Goal: Information Seeking & Learning: Learn about a topic

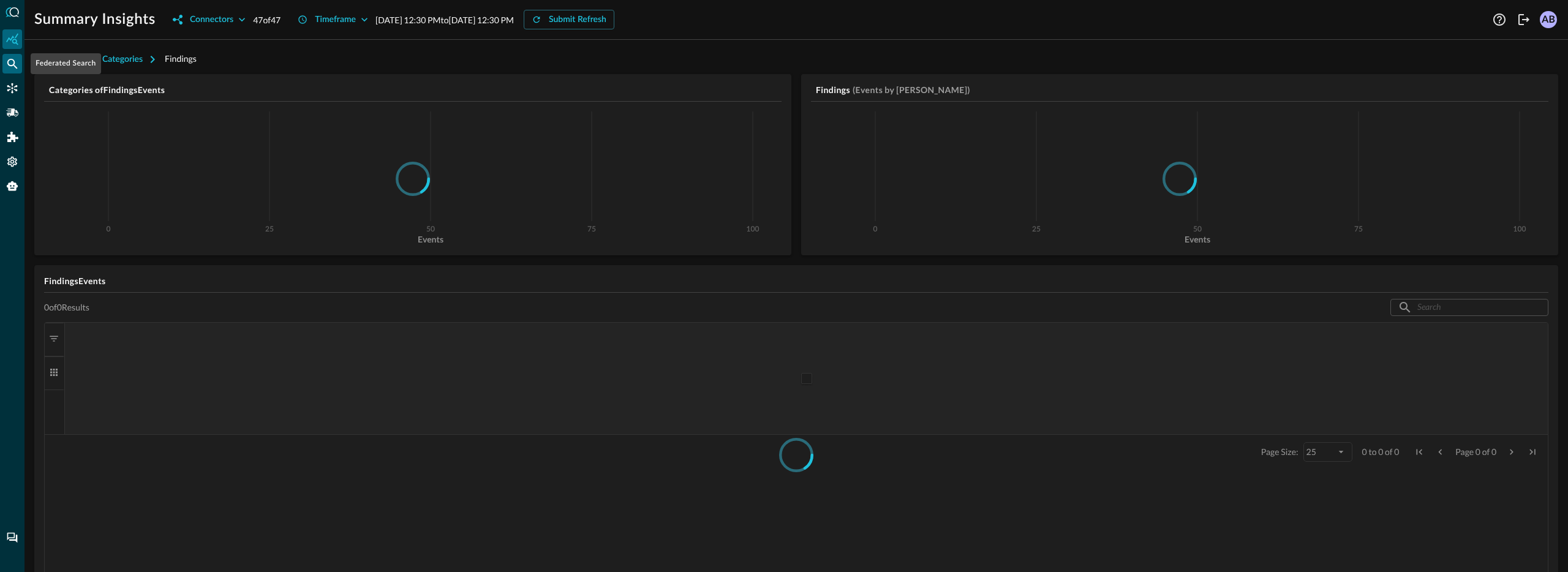
click at [18, 63] on icon "Federated Search" at bounding box center [12, 64] width 12 height 12
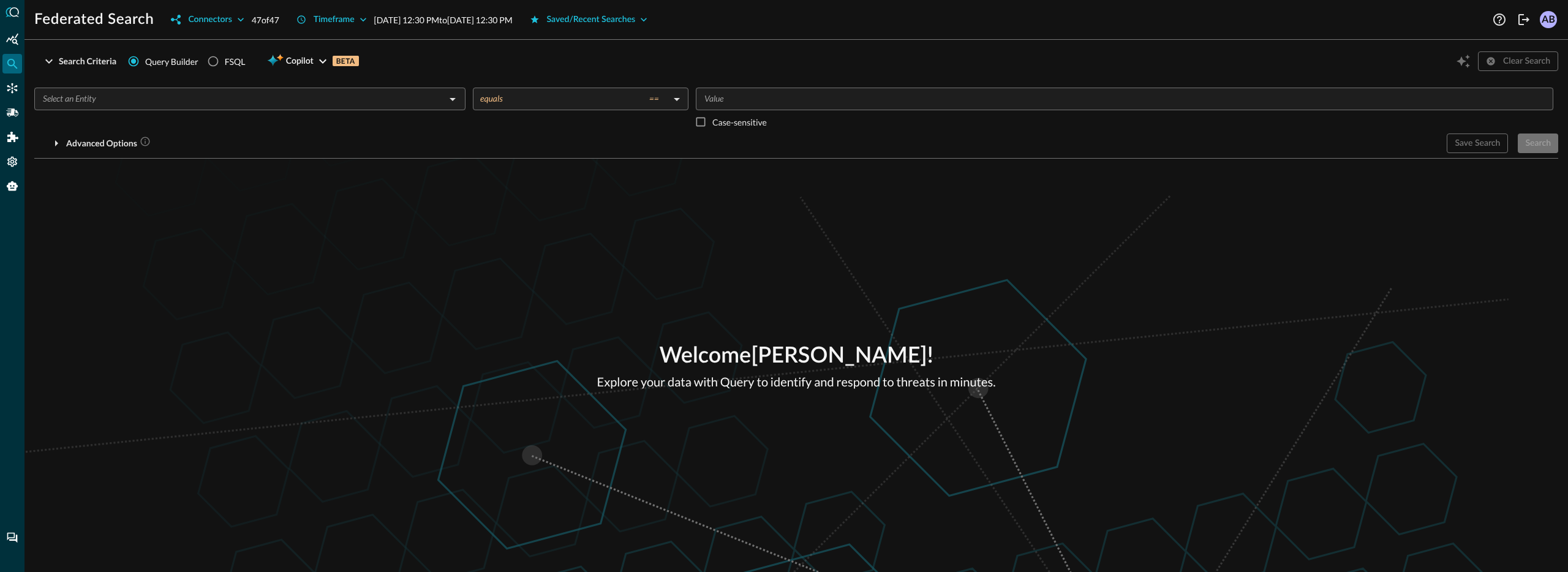
click at [130, 97] on input "text" at bounding box center [240, 98] width 404 height 15
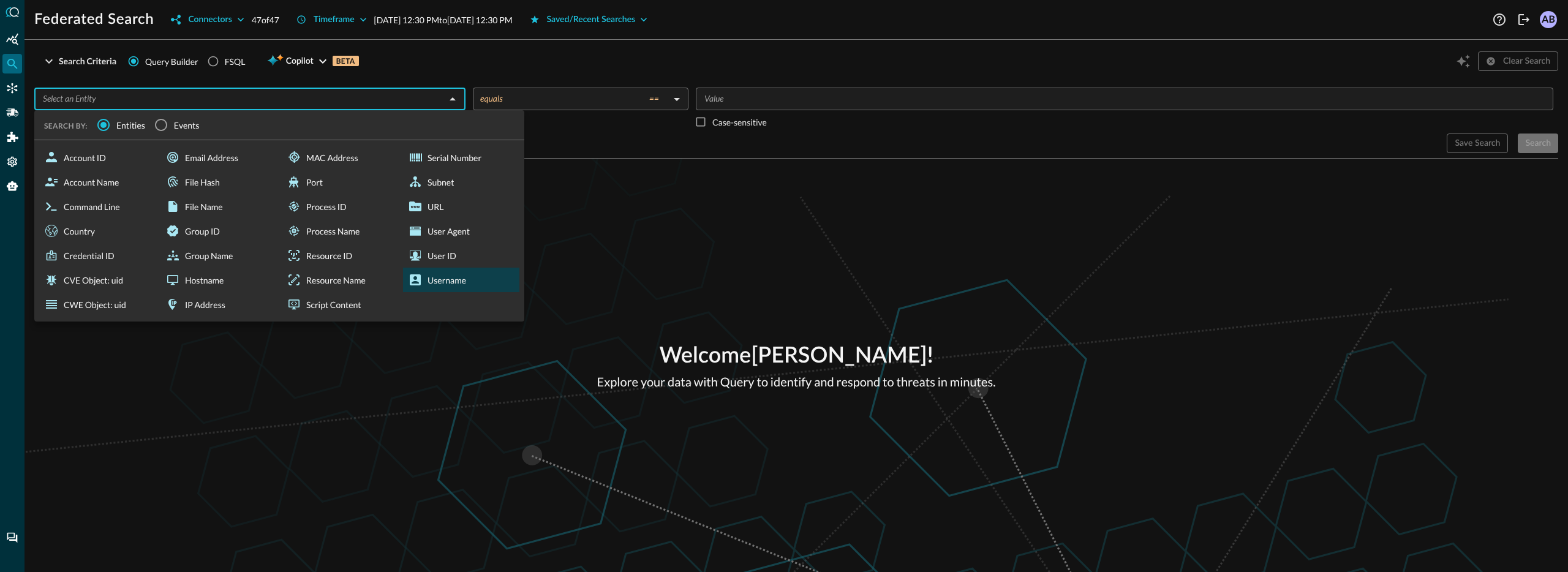
click at [421, 276] on icon at bounding box center [415, 280] width 15 height 15
type input "Username"
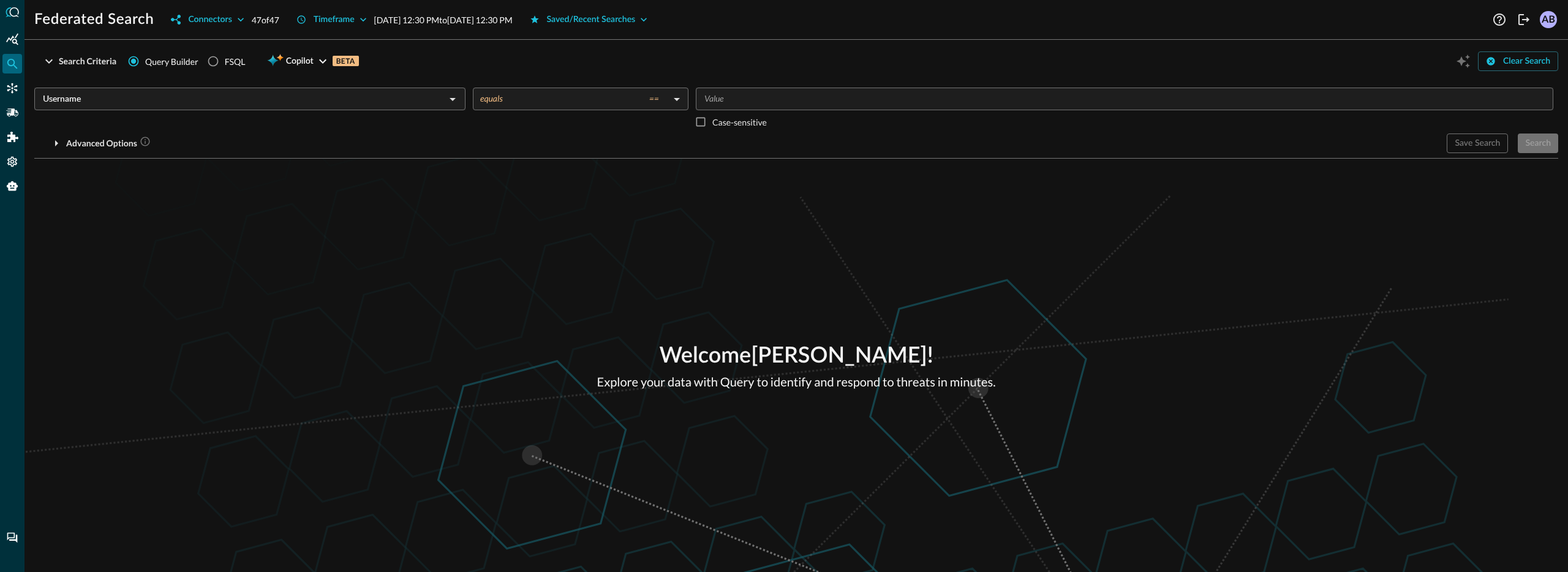
click at [740, 97] on input "Value" at bounding box center [1123, 98] width 848 height 15
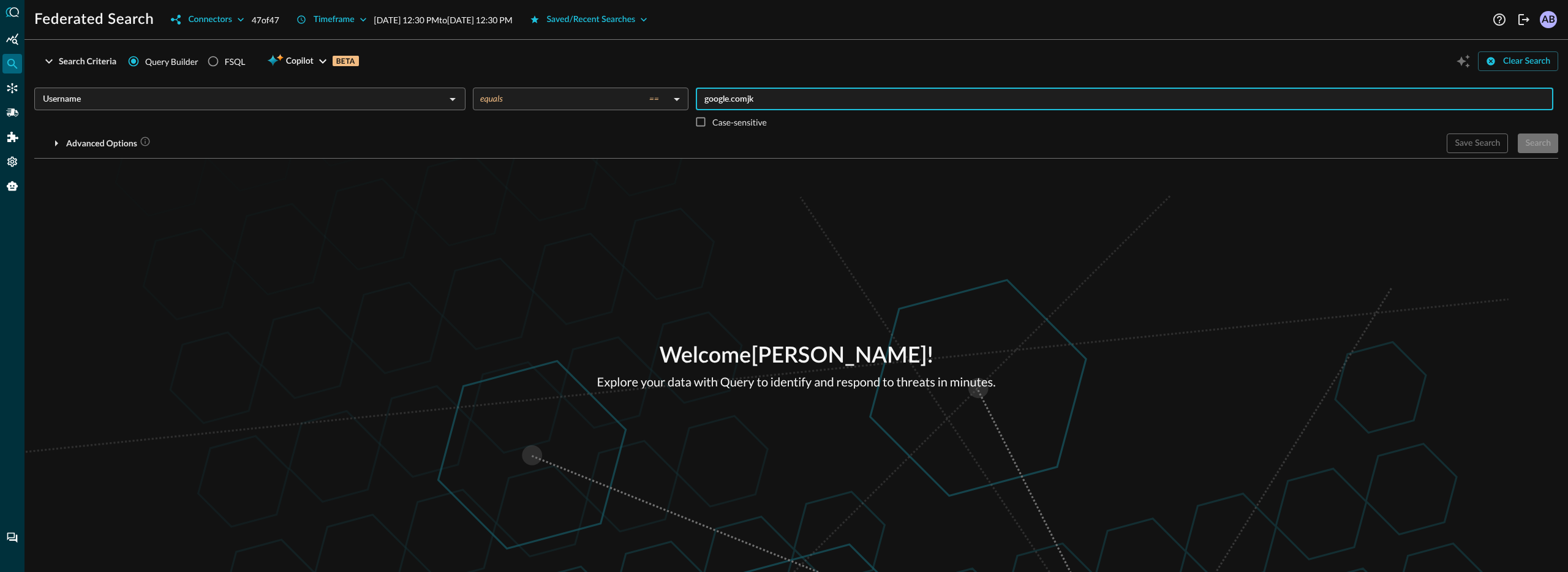
type input "google.comj"
type input "[EMAIL_ADDRESS][DOMAIN_NAME]"
drag, startPoint x: 790, startPoint y: 101, endPoint x: 719, endPoint y: 97, distance: 71.1
click at [719, 97] on input "[EMAIL_ADDRESS][DOMAIN_NAME]" at bounding box center [1123, 98] width 848 height 15
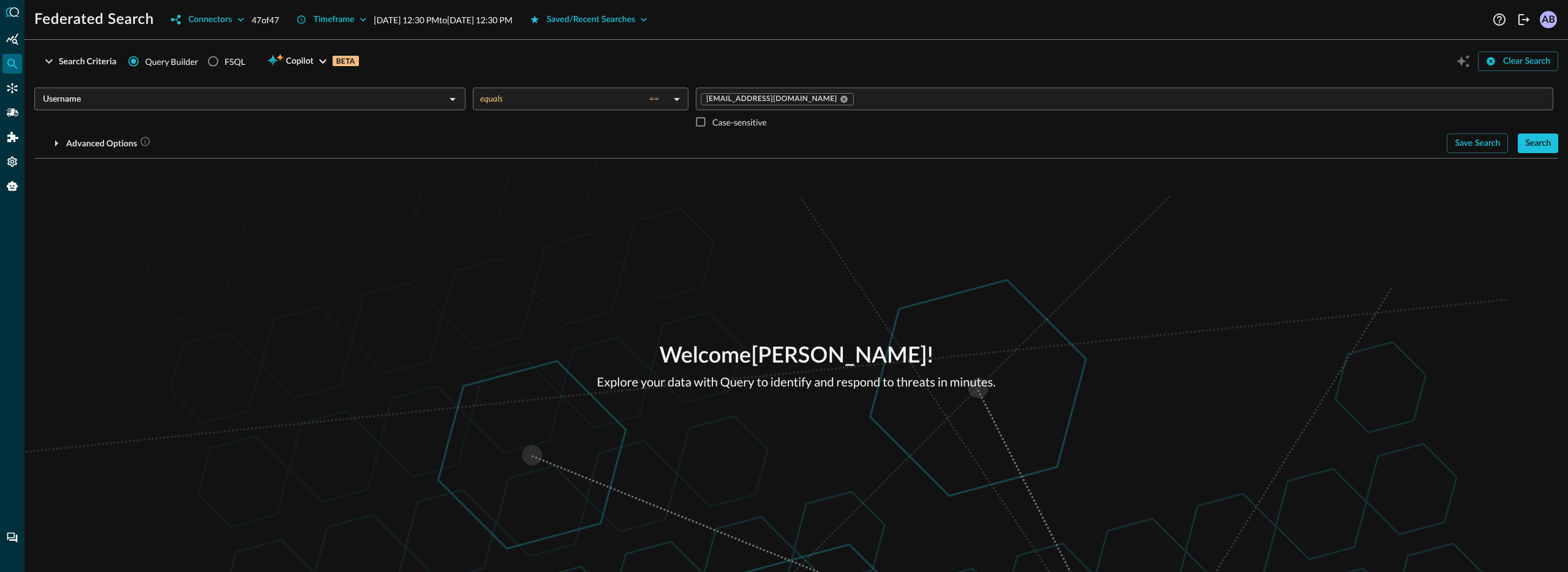
click at [720, 139] on div "Advanced Options" at bounding box center [735, 144] width 1402 height 20
click at [193, 103] on input "Username" at bounding box center [240, 98] width 404 height 15
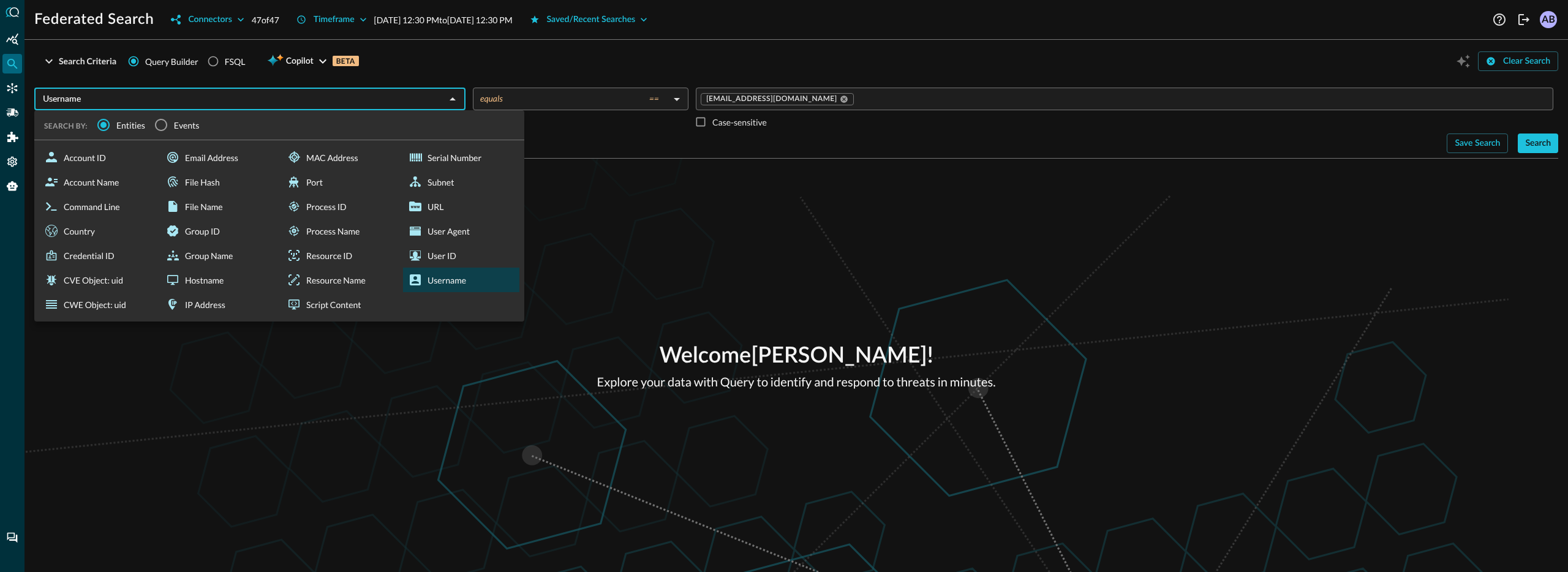
click at [602, 200] on div "Welcome [PERSON_NAME] ! Explore your data with Query to identify and respond to…" at bounding box center [796, 366] width 1543 height 414
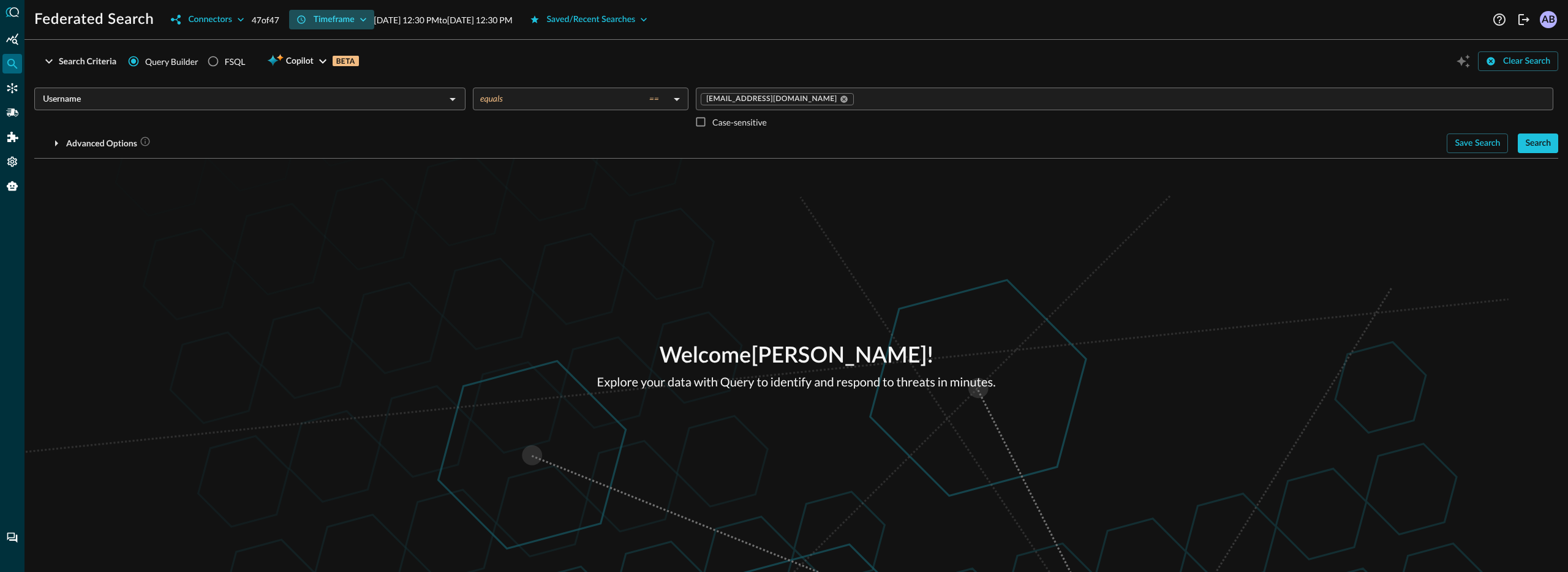
click at [346, 18] on div "Timeframe" at bounding box center [334, 19] width 41 height 15
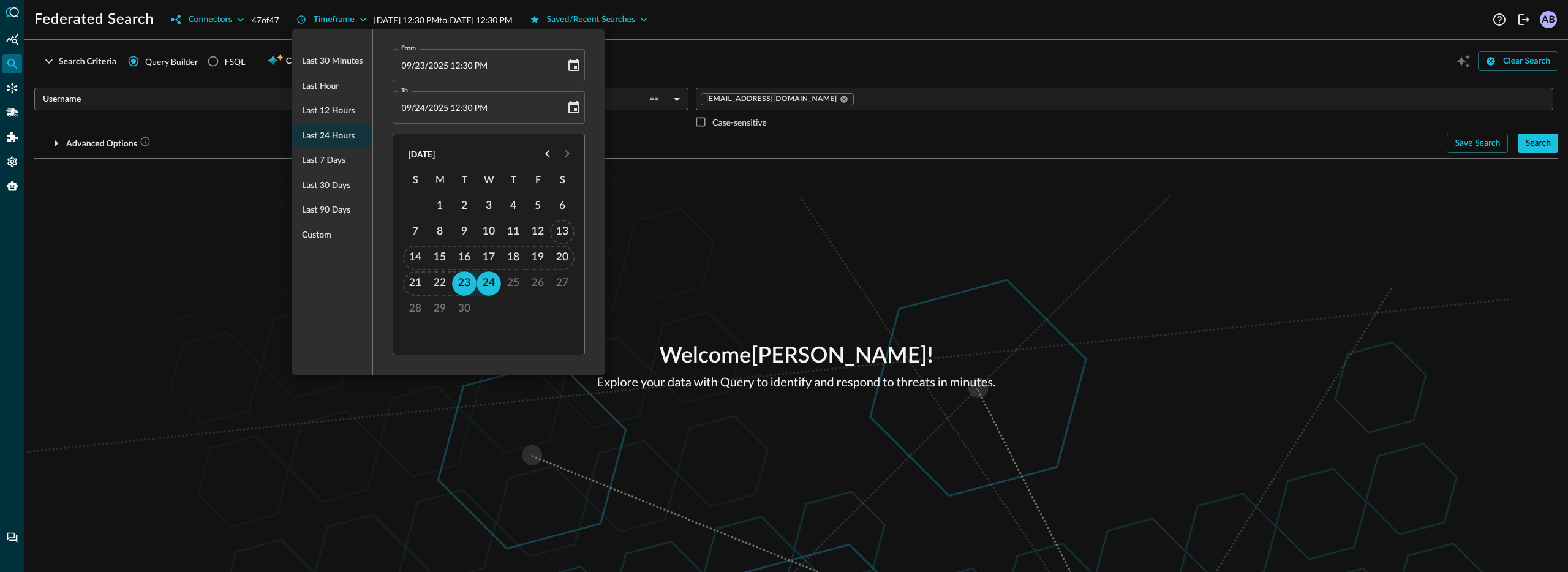
click at [668, 245] on div at bounding box center [784, 286] width 1568 height 572
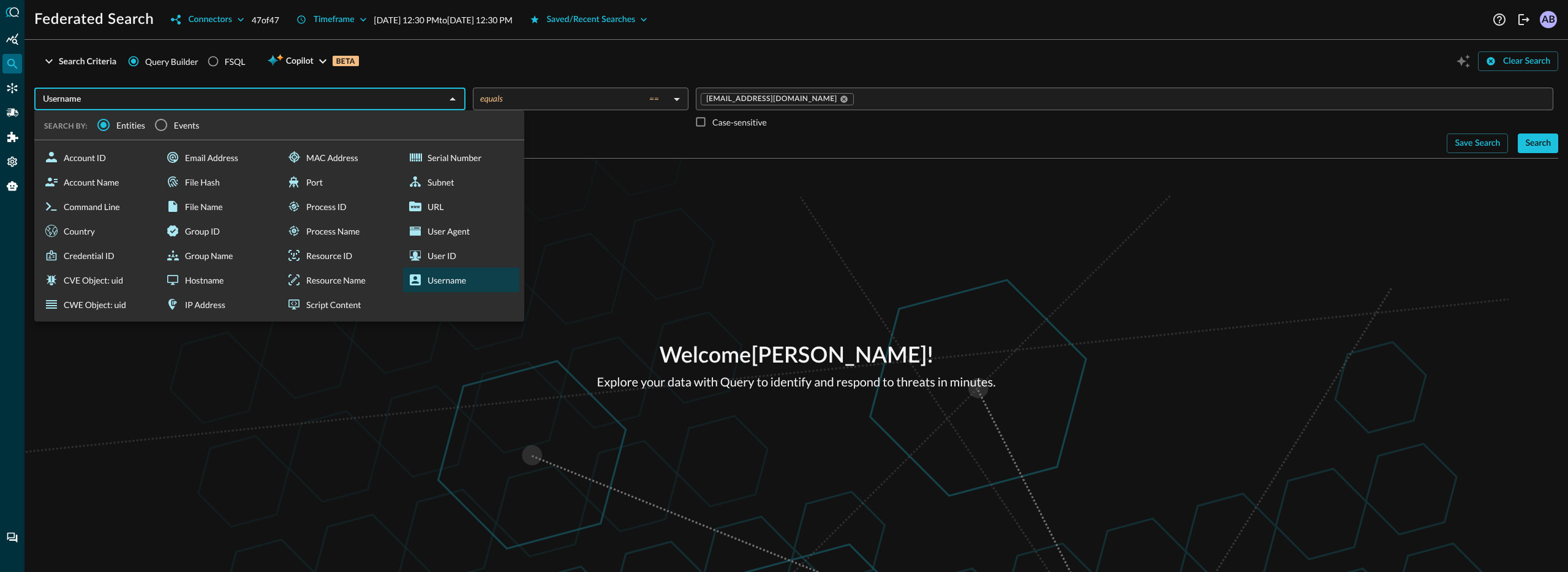
drag, startPoint x: 108, startPoint y: 102, endPoint x: 892, endPoint y: 120, distance: 784.2
click at [881, 102] on div "Username ​ SEARCH BY: Entities Events Account ID Account Name Command Line Coun…" at bounding box center [795, 111] width 1524 height 46
drag, startPoint x: 901, startPoint y: 207, endPoint x: 855, endPoint y: 129, distance: 90.6
click at [900, 205] on div "Welcome [PERSON_NAME] ! Explore your data with Query to identify and respond to…" at bounding box center [796, 366] width 1543 height 414
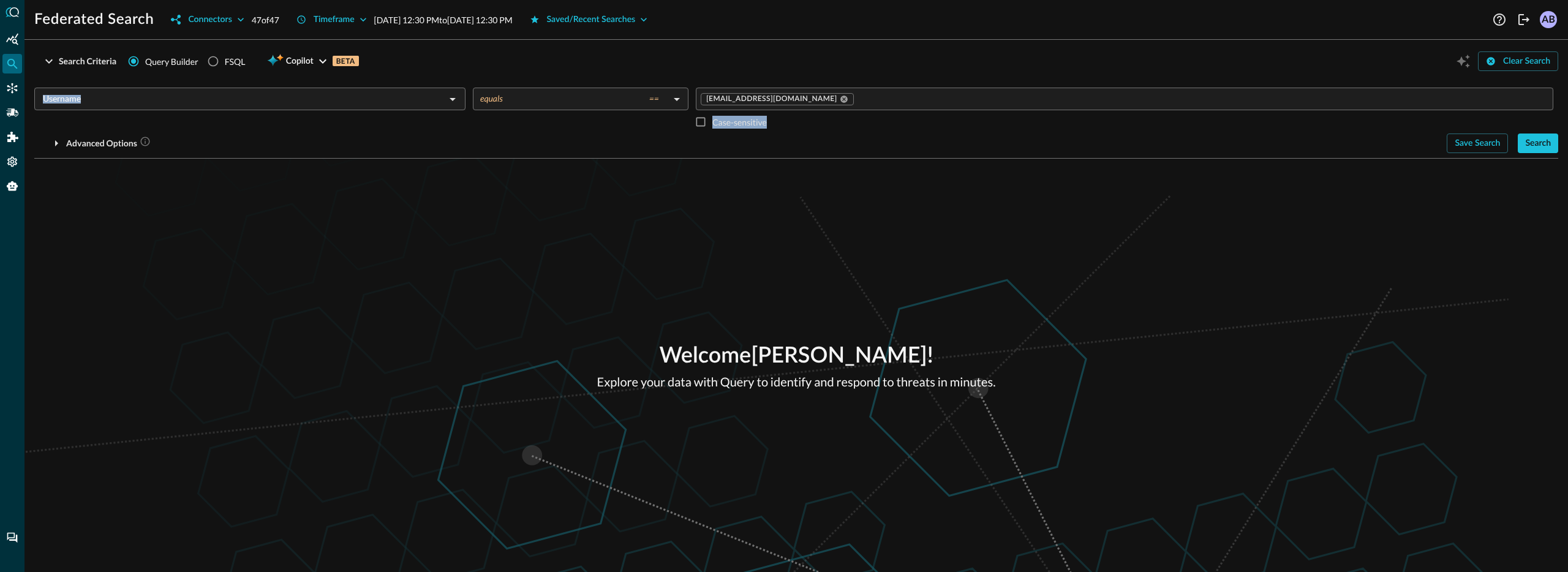
drag, startPoint x: 830, startPoint y: 111, endPoint x: 152, endPoint y: 96, distance: 678.2
click at [155, 97] on div "Username ​ equals == equals ​ [EMAIL_ADDRESS][DOMAIN_NAME] ​ Case-sensitive" at bounding box center [795, 111] width 1524 height 46
click at [874, 104] on input "Value" at bounding box center [1201, 98] width 693 height 15
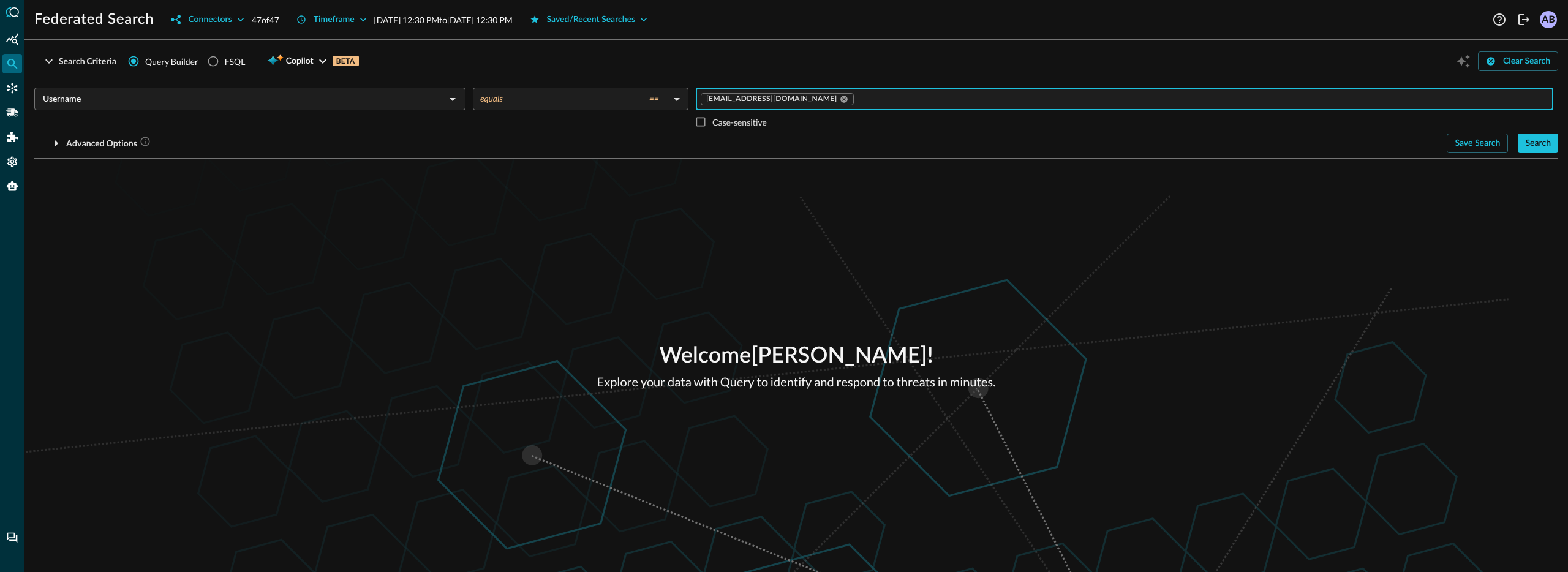
click at [96, 99] on input "Username" at bounding box center [240, 98] width 404 height 15
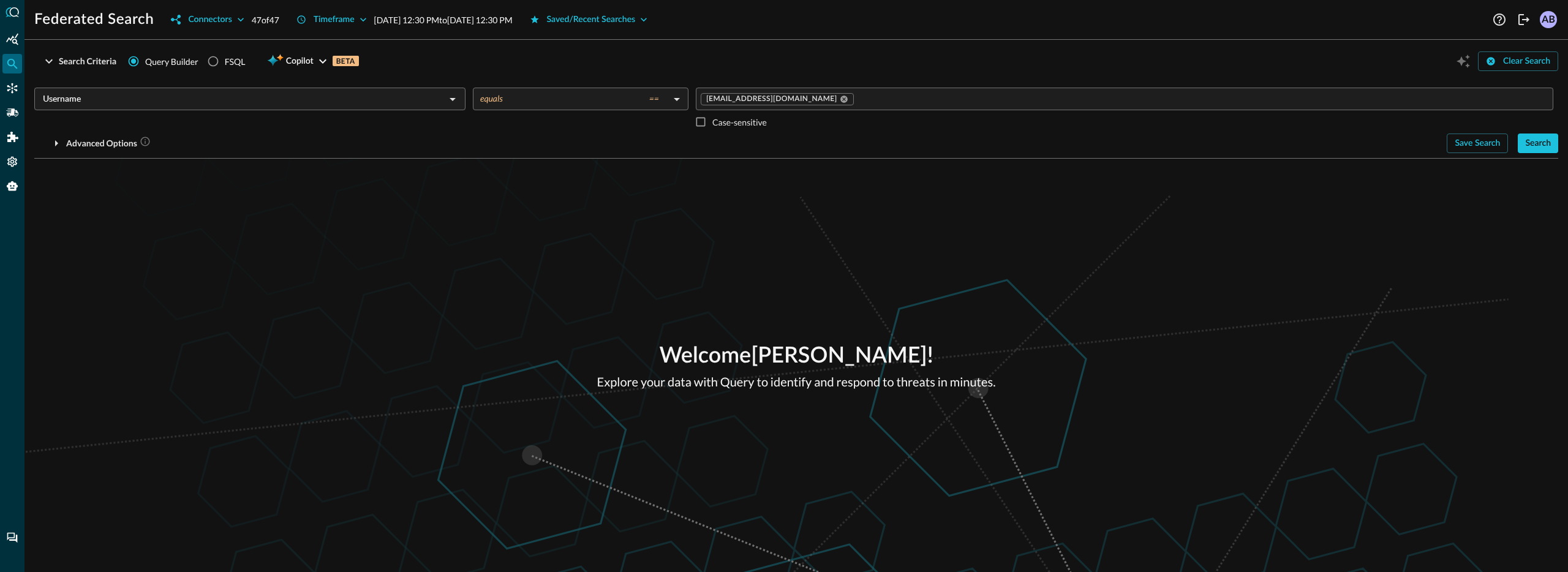
click at [824, 279] on div "Welcome [PERSON_NAME] ! Explore your data with Query to identify and respond to…" at bounding box center [796, 366] width 1543 height 414
click at [186, 91] on input "Username" at bounding box center [240, 98] width 404 height 15
click at [183, 98] on input "Username" at bounding box center [240, 98] width 404 height 15
click at [169, 95] on input "Username" at bounding box center [240, 98] width 404 height 15
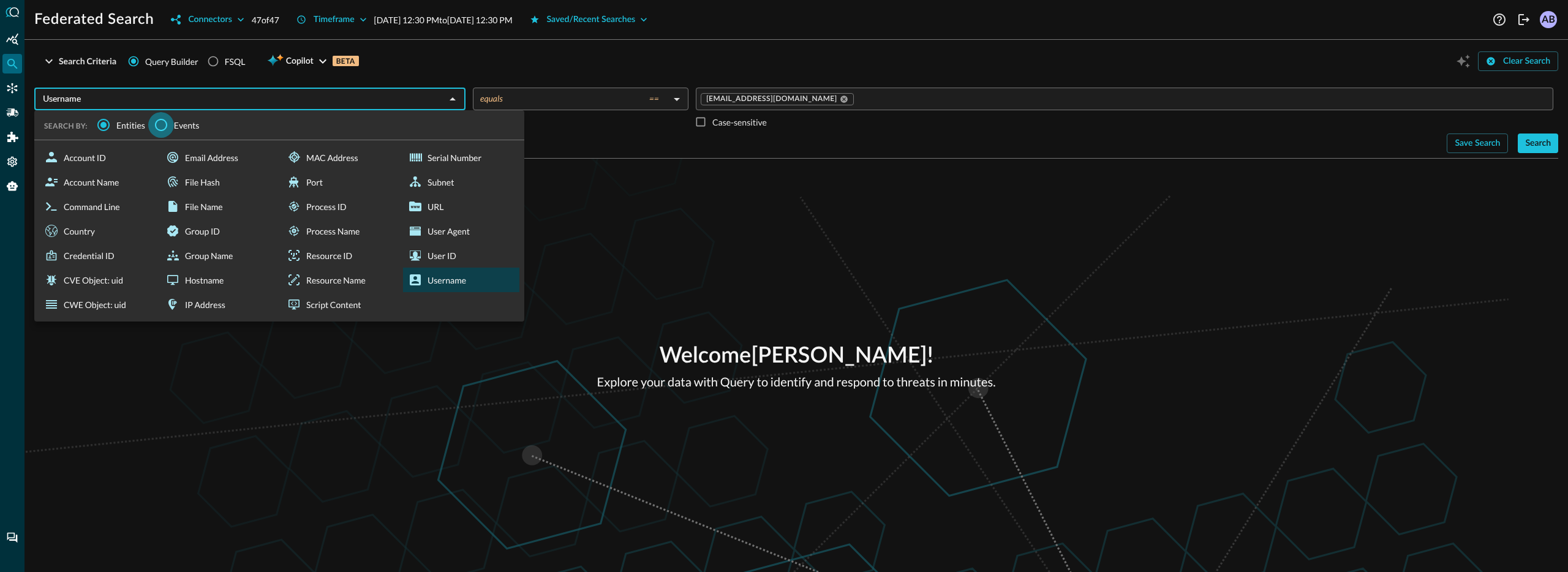
click at [173, 128] on input "Events" at bounding box center [161, 125] width 26 height 26
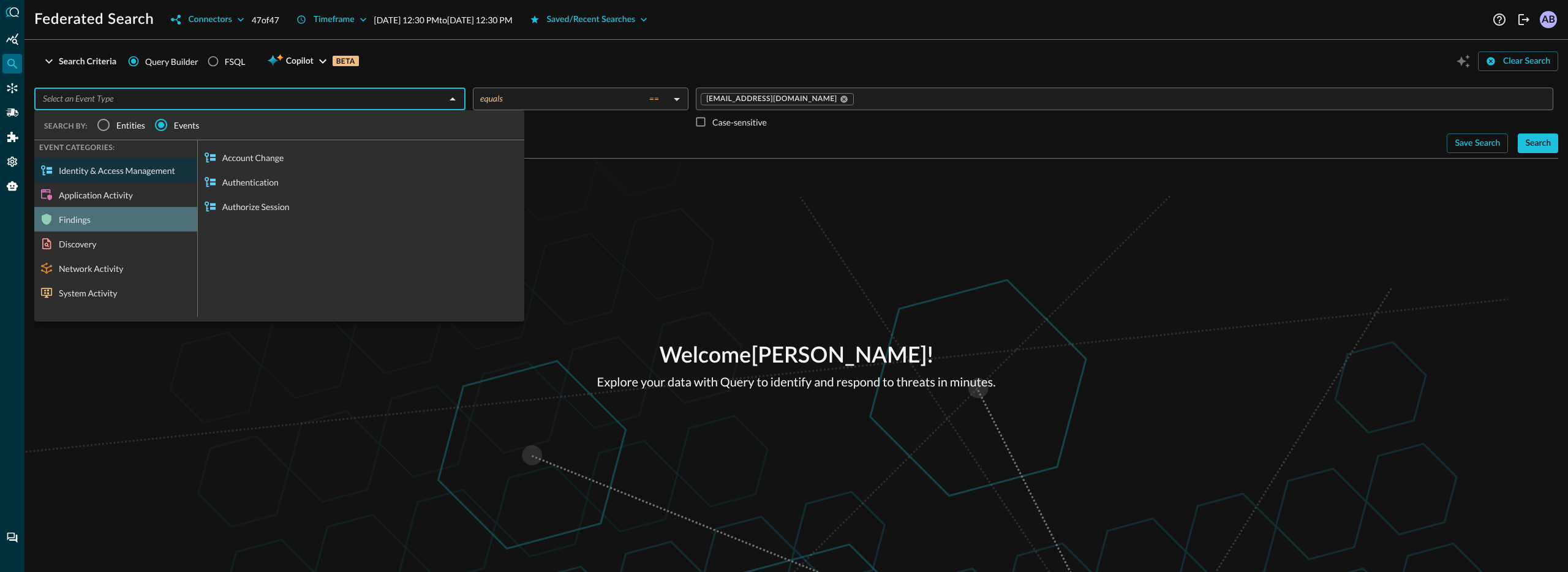
click at [77, 217] on div "Findings" at bounding box center [115, 219] width 163 height 25
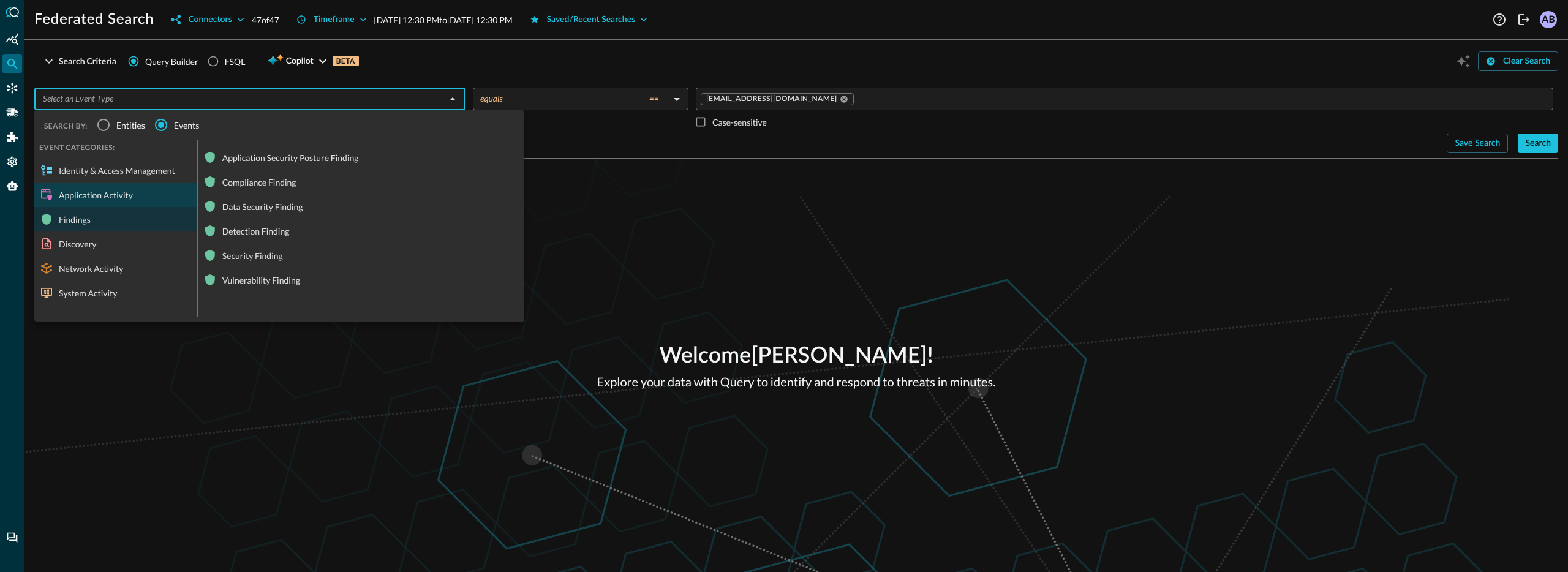
click at [115, 189] on div "Application Activity" at bounding box center [115, 195] width 163 height 25
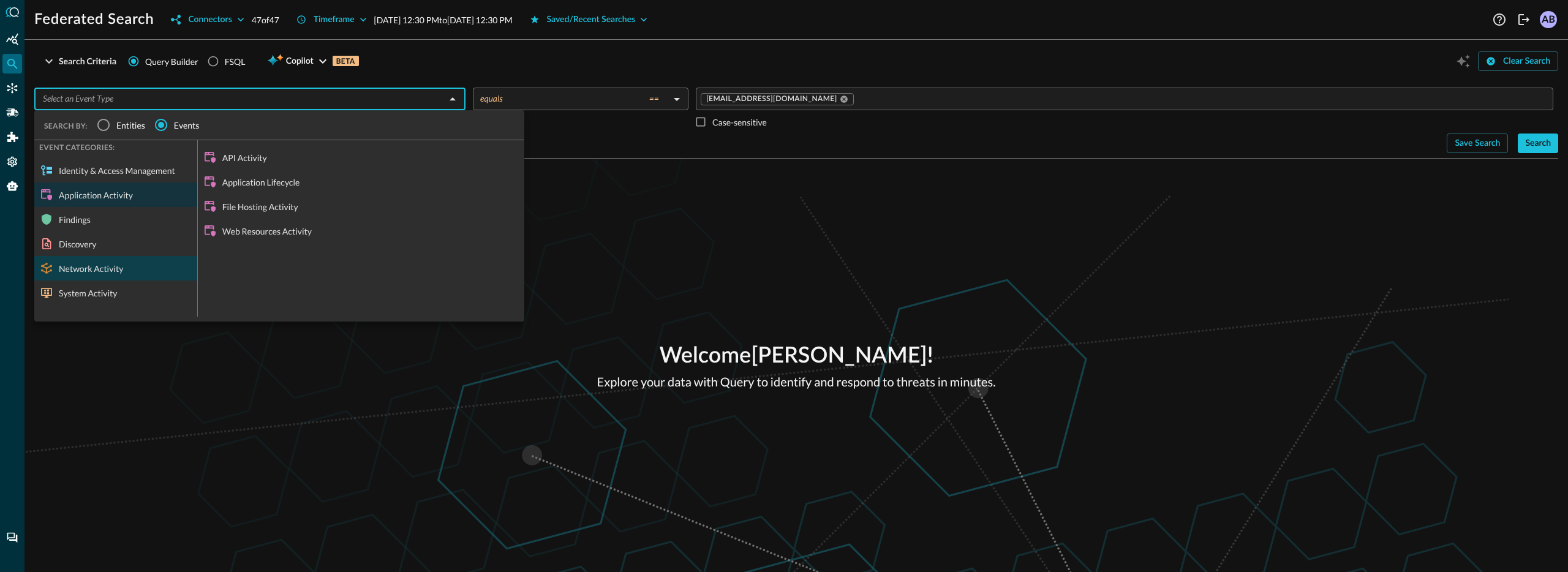
click at [97, 267] on div "Network Activity" at bounding box center [115, 268] width 163 height 25
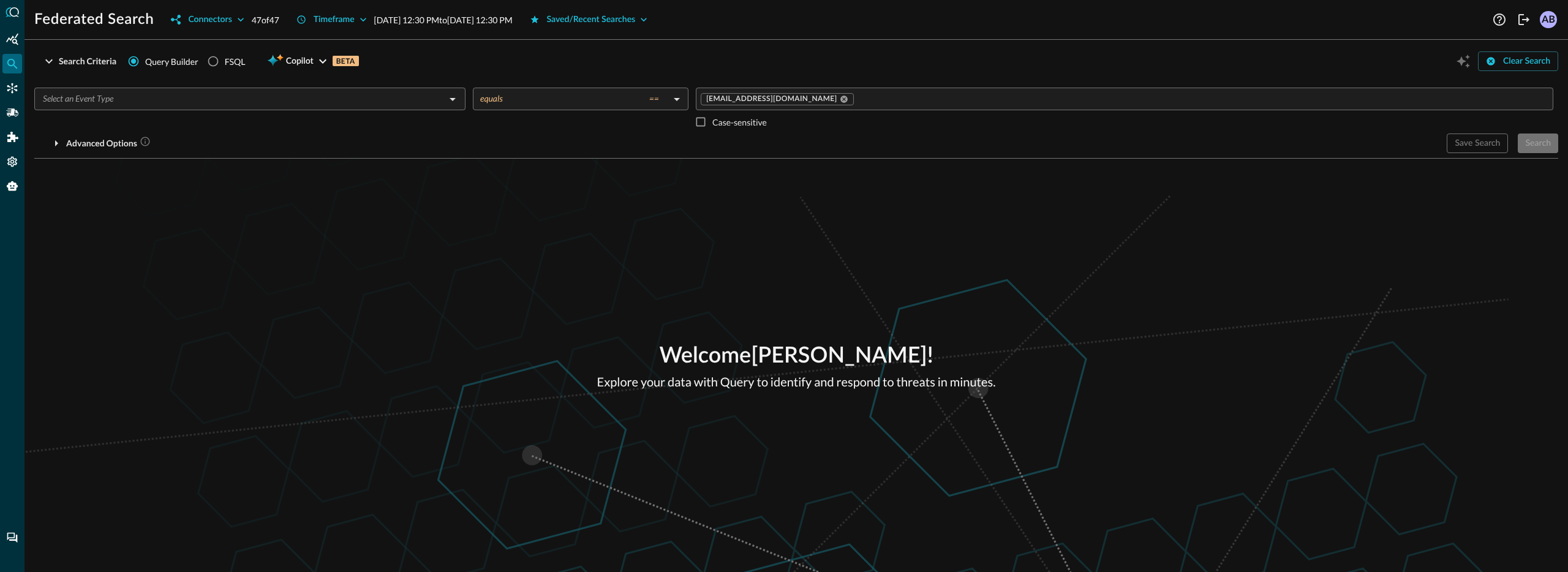
click at [160, 106] on input "text" at bounding box center [240, 98] width 404 height 15
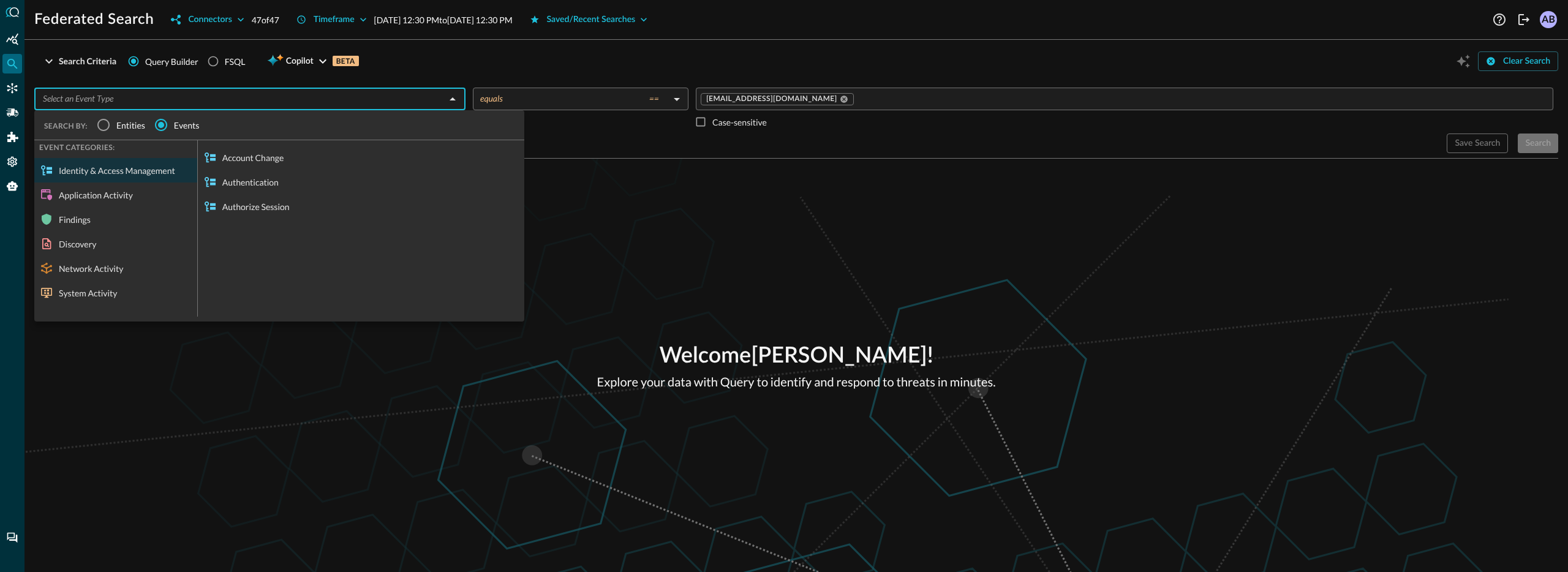
click at [91, 283] on div "System Activity" at bounding box center [115, 293] width 163 height 25
click at [78, 169] on div "Identity & Access Management" at bounding box center [115, 170] width 163 height 25
click at [256, 180] on div "Welcome [PERSON_NAME] ! Explore your data with Query to identify and respond to…" at bounding box center [796, 366] width 1543 height 414
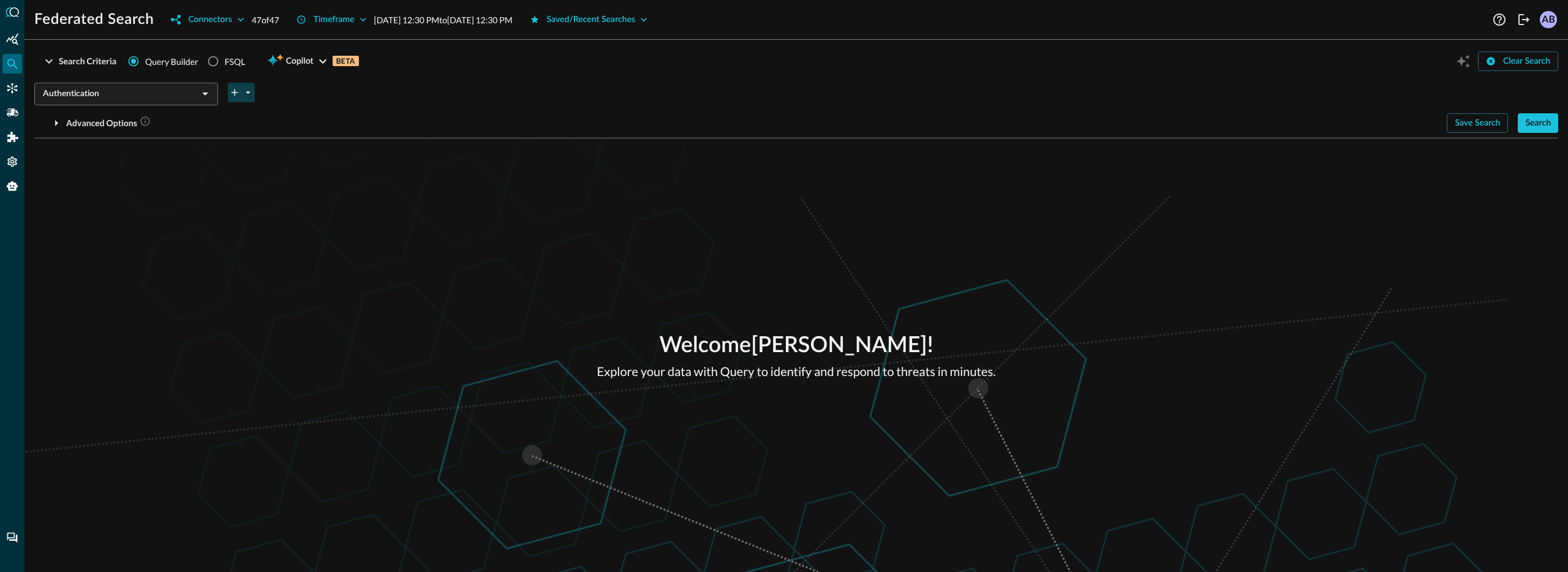
click at [243, 89] on icon "plus-arrow-button" at bounding box center [248, 92] width 11 height 11
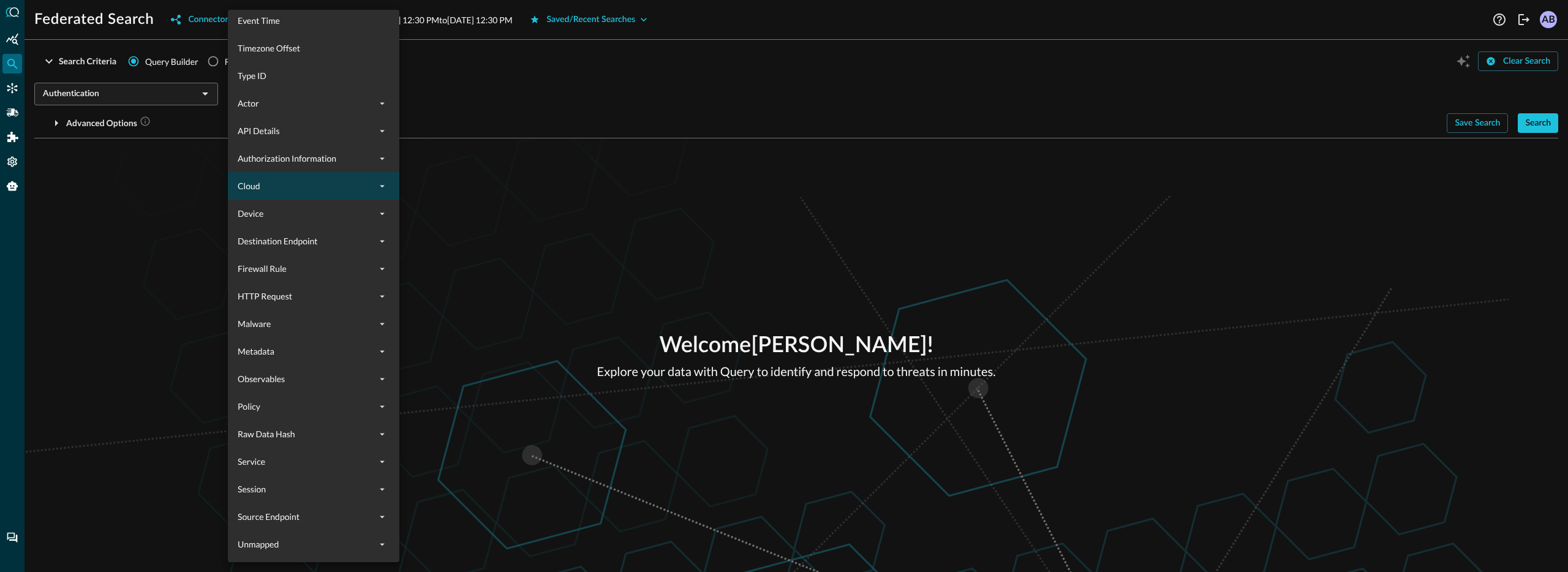
scroll to position [878, 0]
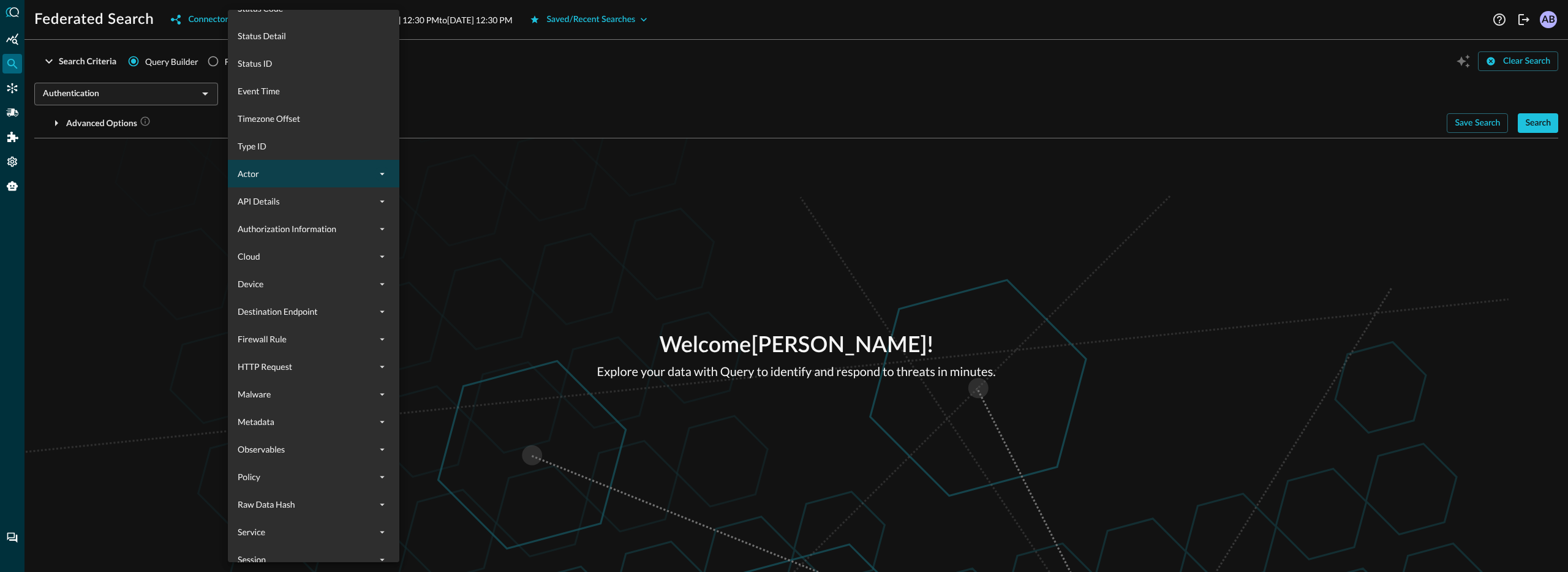
click at [377, 176] on icon "expand" at bounding box center [382, 174] width 11 height 11
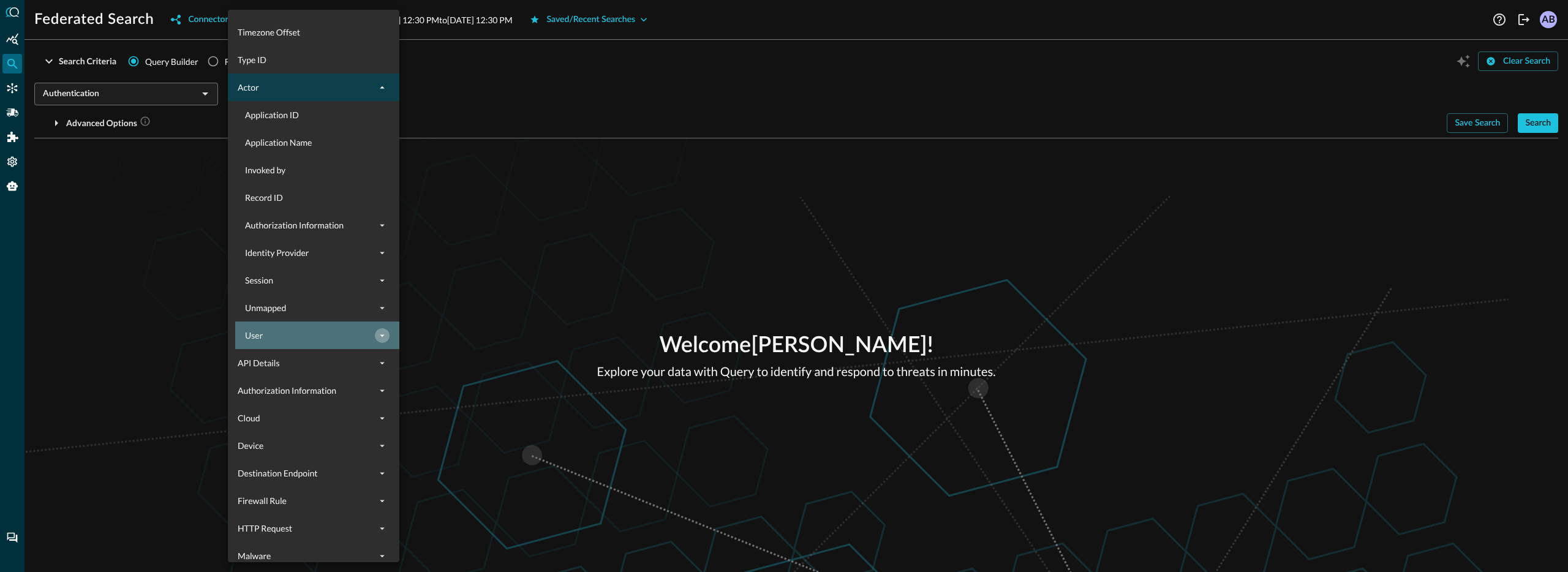
click at [380, 335] on icon "expand" at bounding box center [382, 336] width 5 height 2
click at [296, 447] on span "Email Address" at bounding box center [328, 445] width 152 height 13
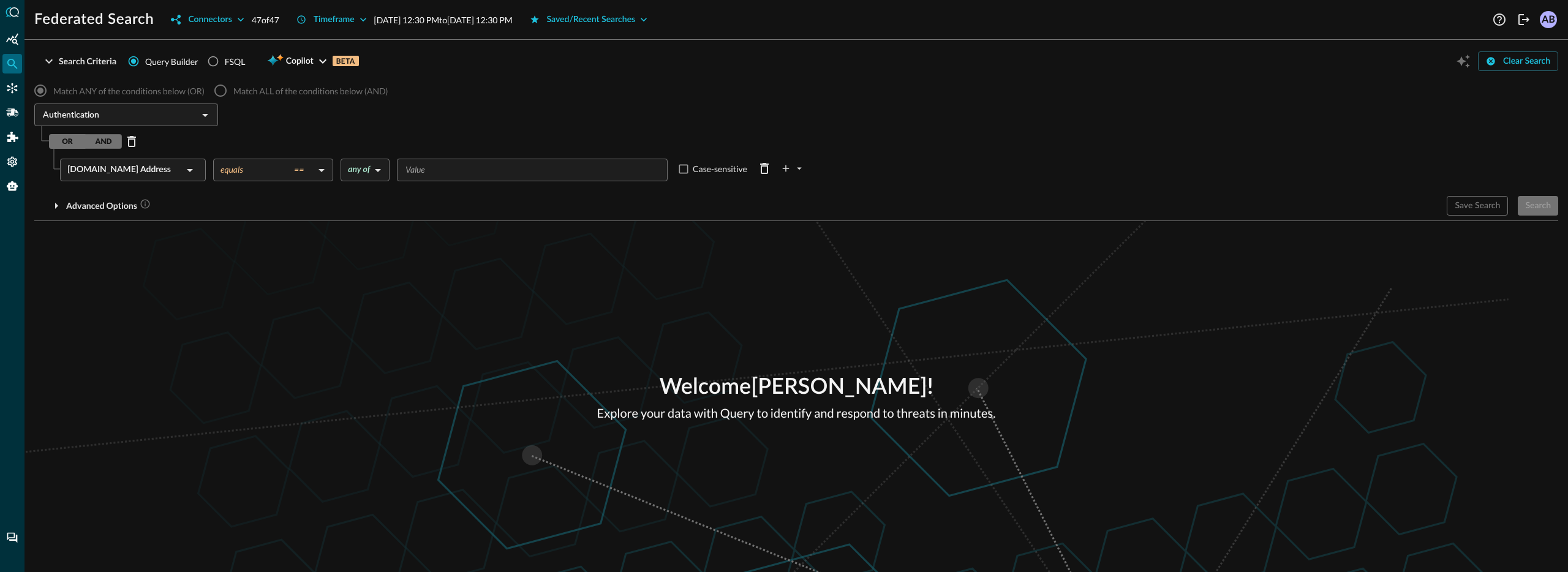
click at [451, 161] on div "​" at bounding box center [532, 170] width 271 height 23
type input "[EMAIL_ADDRESS]"
click at [351, 20] on div "Timeframe" at bounding box center [334, 19] width 41 height 15
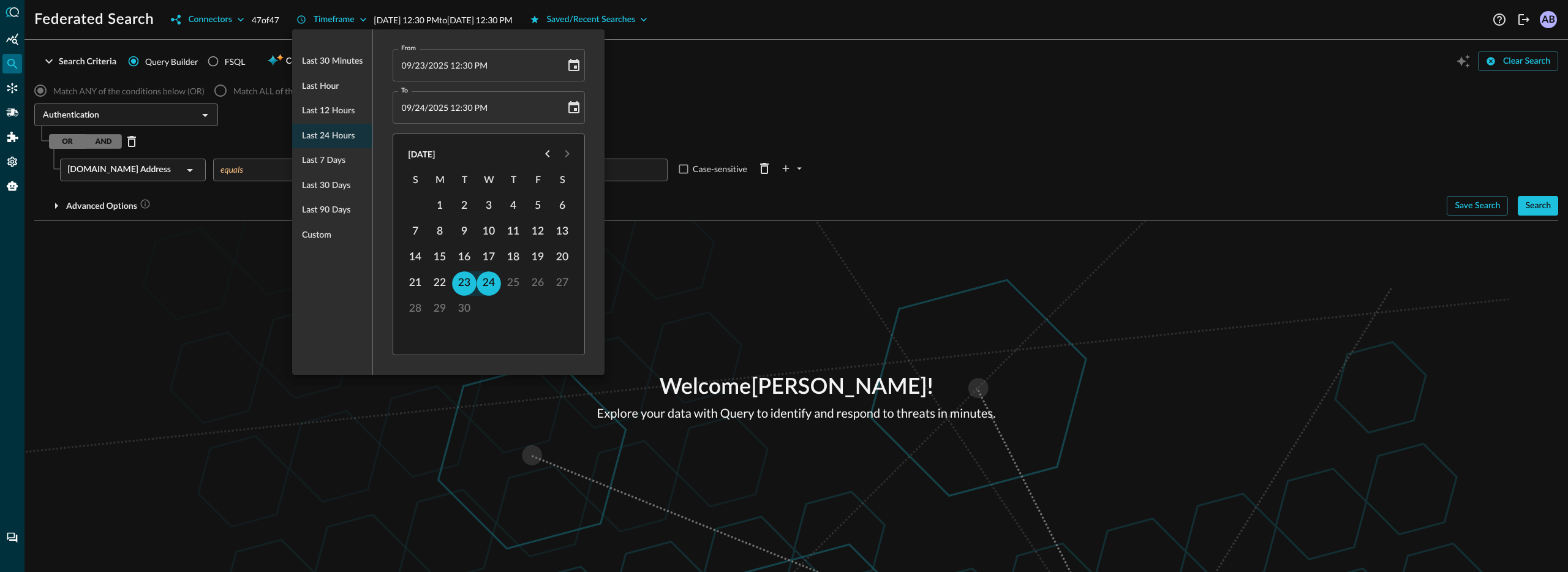
click at [674, 126] on div at bounding box center [784, 286] width 1568 height 572
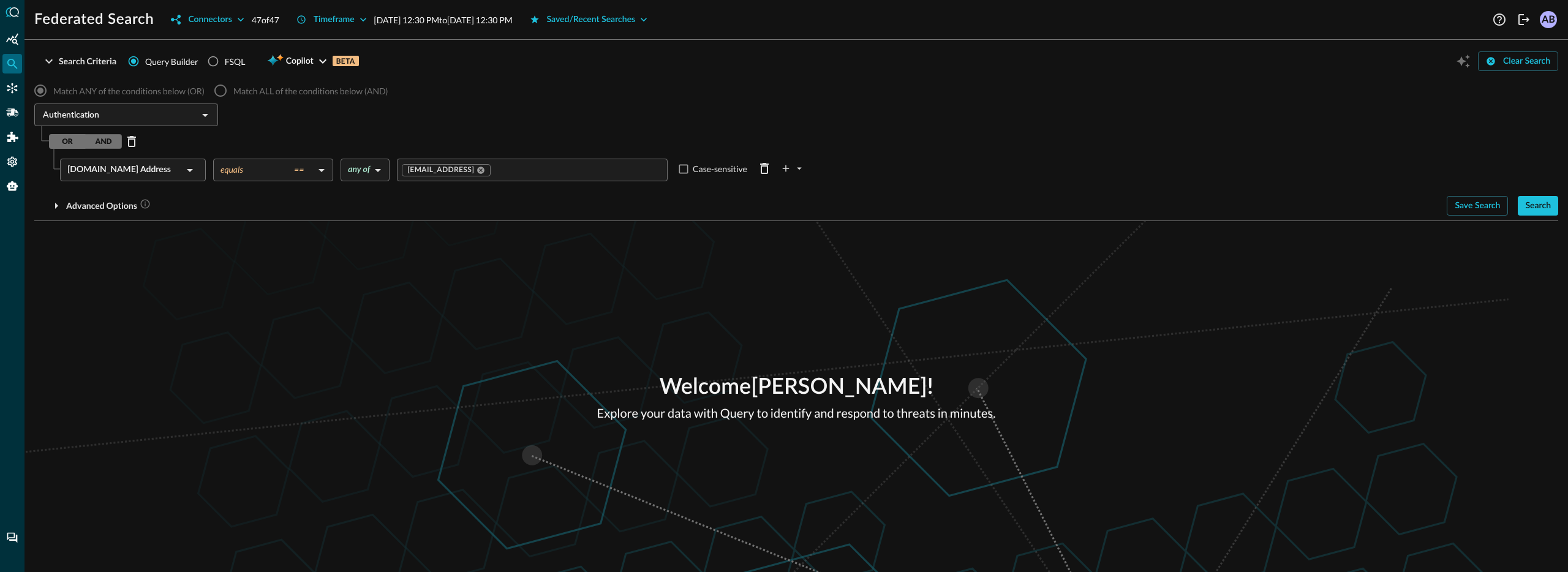
click at [338, 123] on div "Authentication ​" at bounding box center [795, 117] width 1524 height 26
click at [8, 115] on icon "Pipelines" at bounding box center [12, 112] width 12 height 8
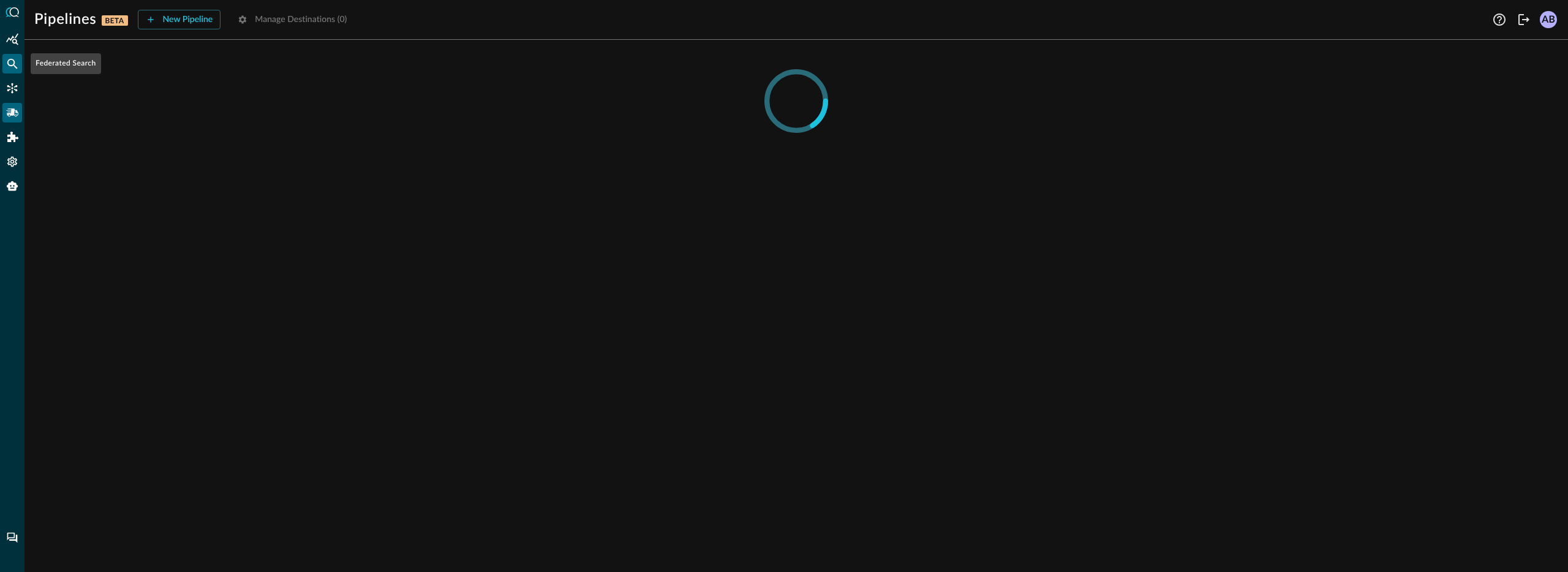
click at [9, 61] on icon "Federated Search" at bounding box center [12, 64] width 12 height 12
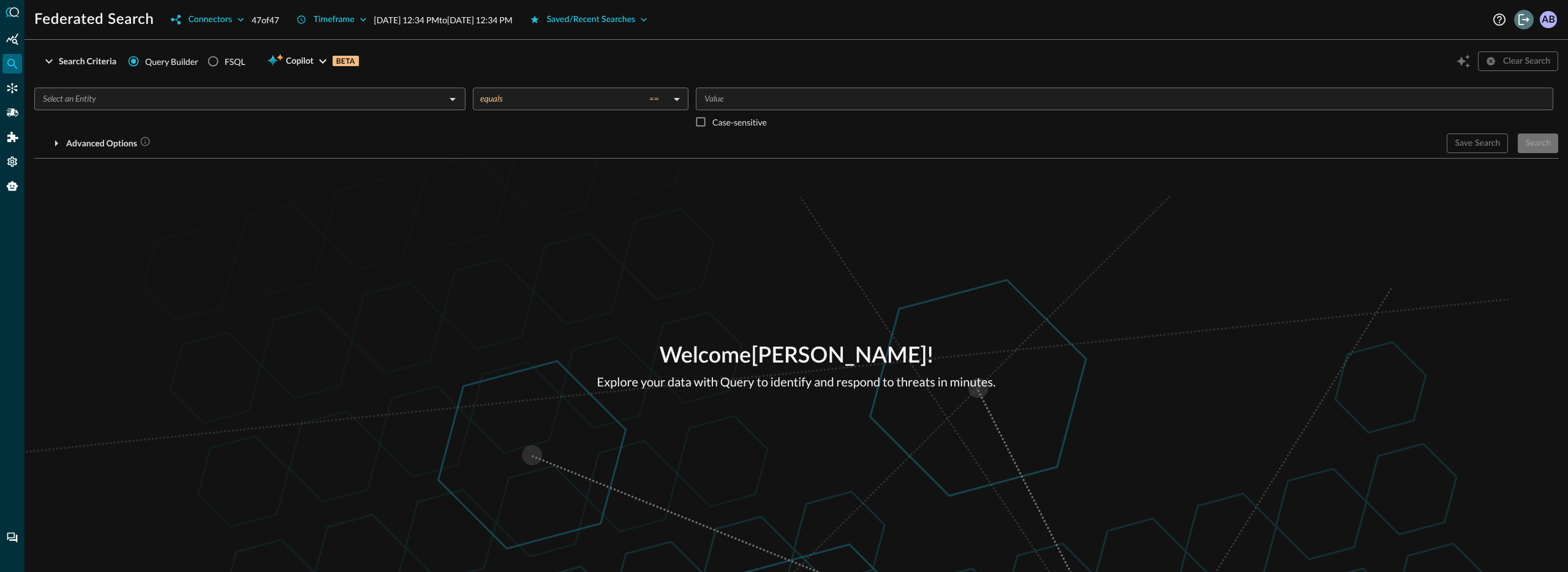
click at [1519, 23] on icon "Logout" at bounding box center [1523, 19] width 15 height 15
